Goal: Information Seeking & Learning: Learn about a topic

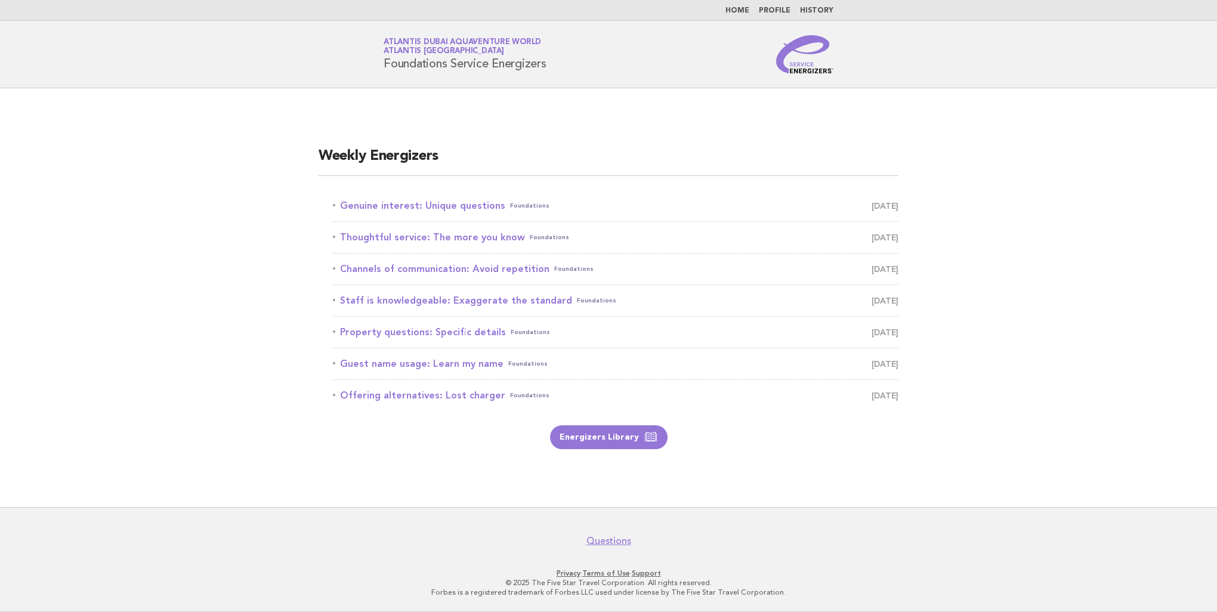
click at [818, 13] on link "History" at bounding box center [816, 10] width 33 height 7
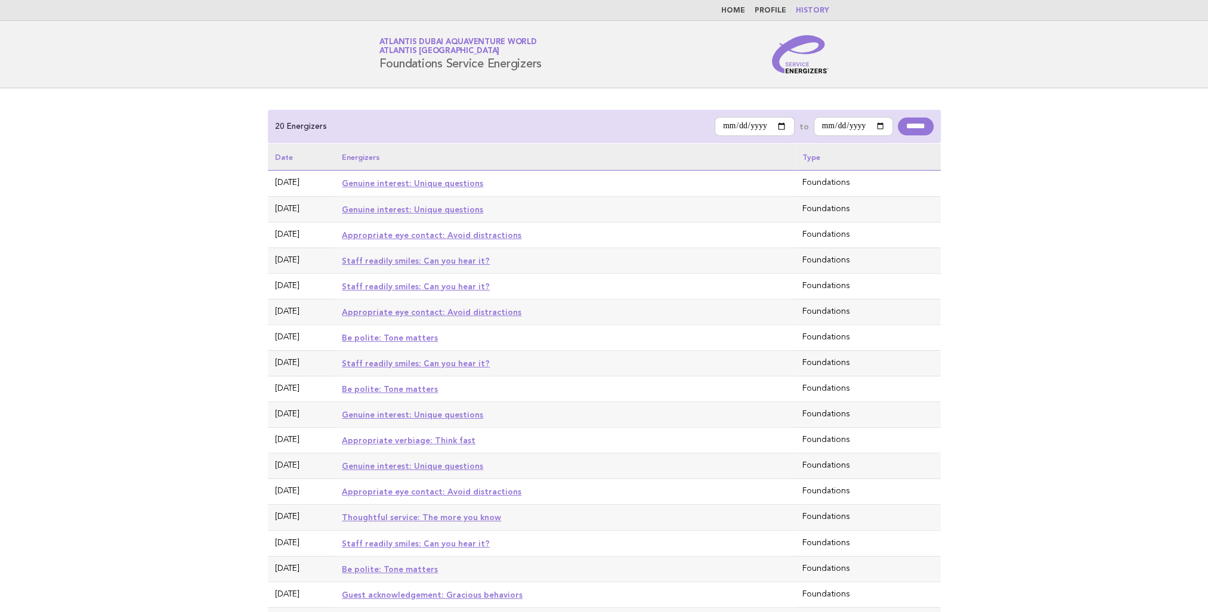
drag, startPoint x: 392, startPoint y: 182, endPoint x: 422, endPoint y: 199, distance: 34.2
click at [392, 182] on link "Genuine interest: Unique questions" at bounding box center [412, 183] width 141 height 10
